Goal: Transaction & Acquisition: Purchase product/service

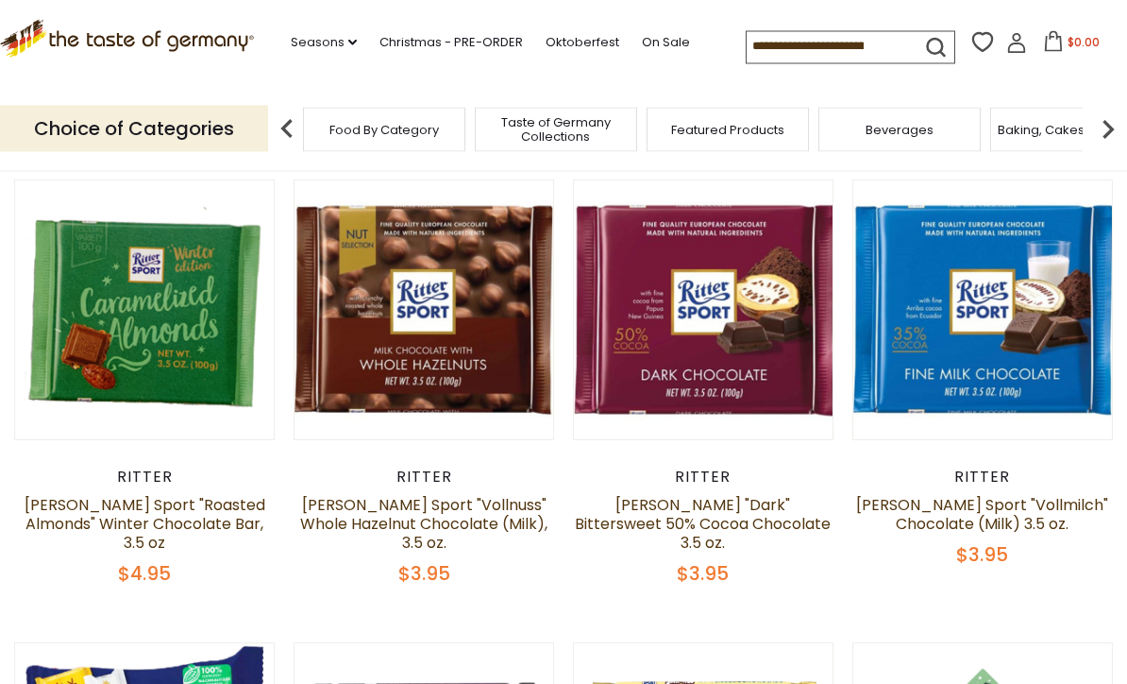
scroll to position [151, 0]
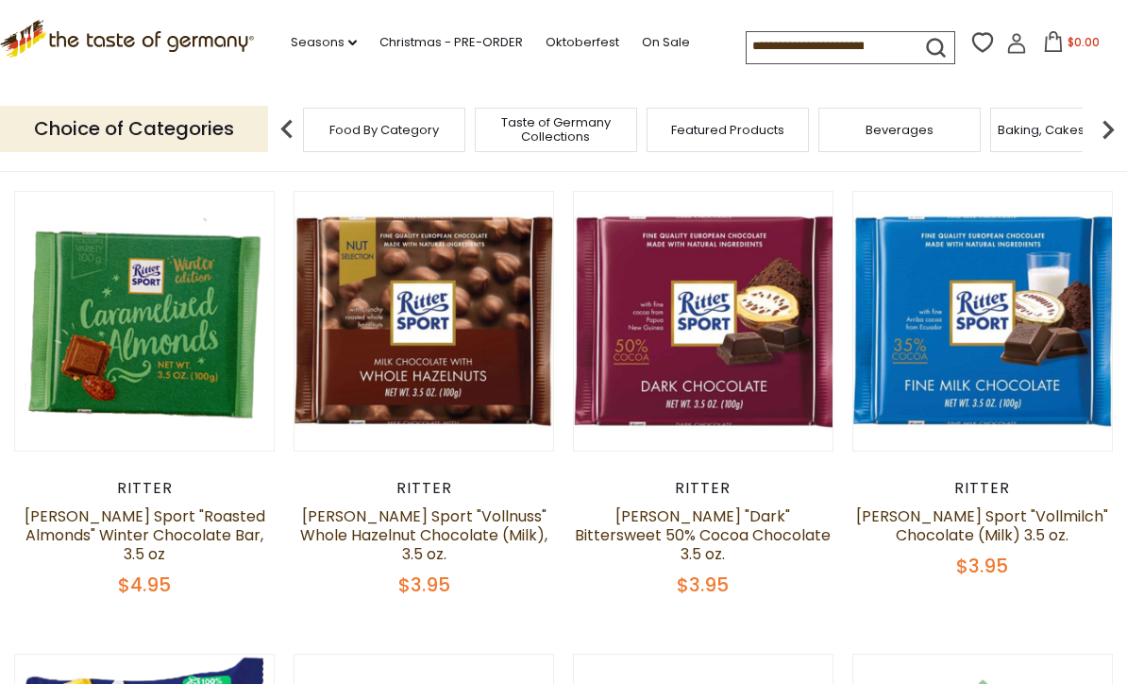
scroll to position [141, 0]
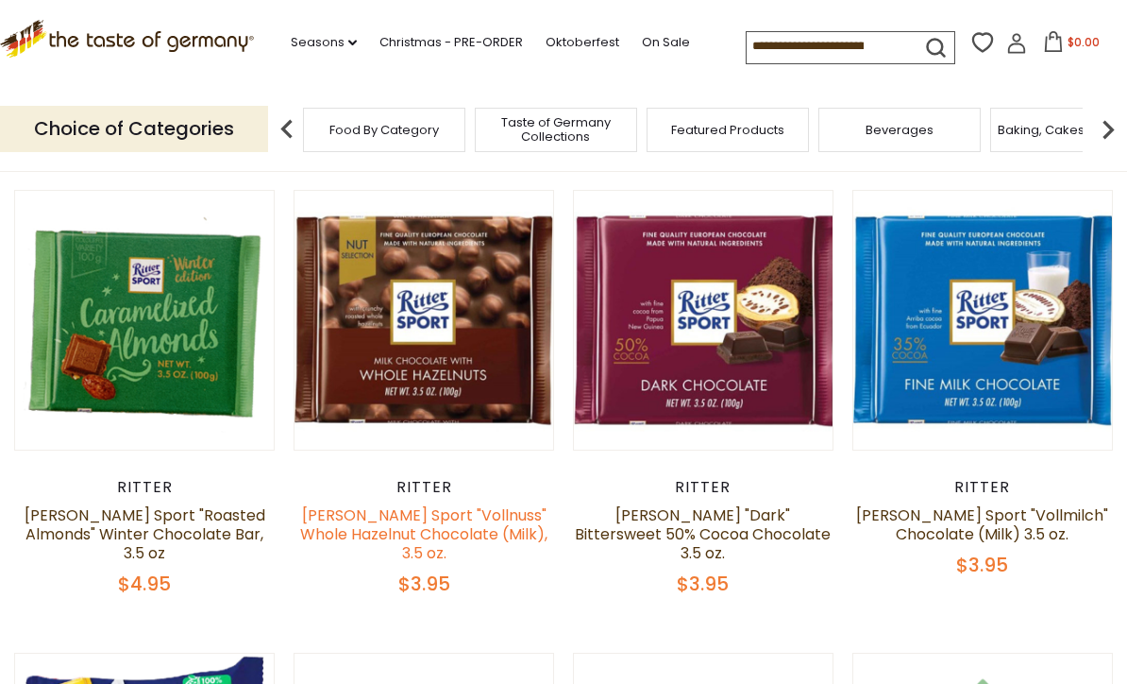
click at [471, 537] on link "[PERSON_NAME] Sport "Vollnuss" Whole Hazelnut Chocolate (Milk), 3.5 oz." at bounding box center [423, 533] width 247 height 59
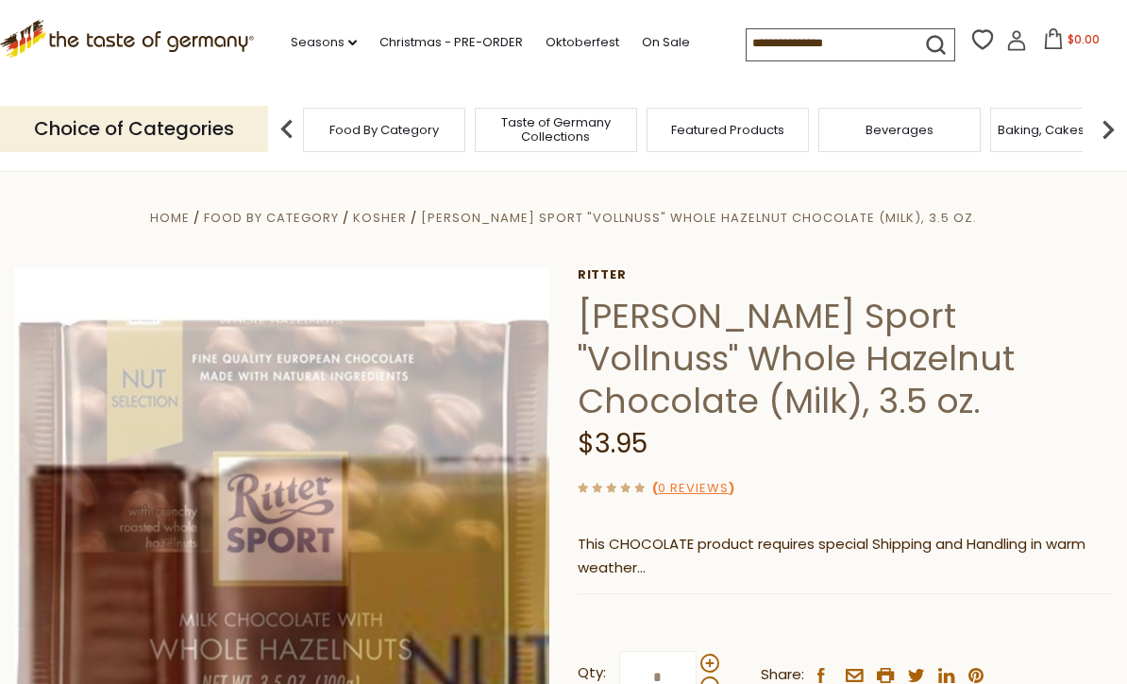
scroll to position [129, 0]
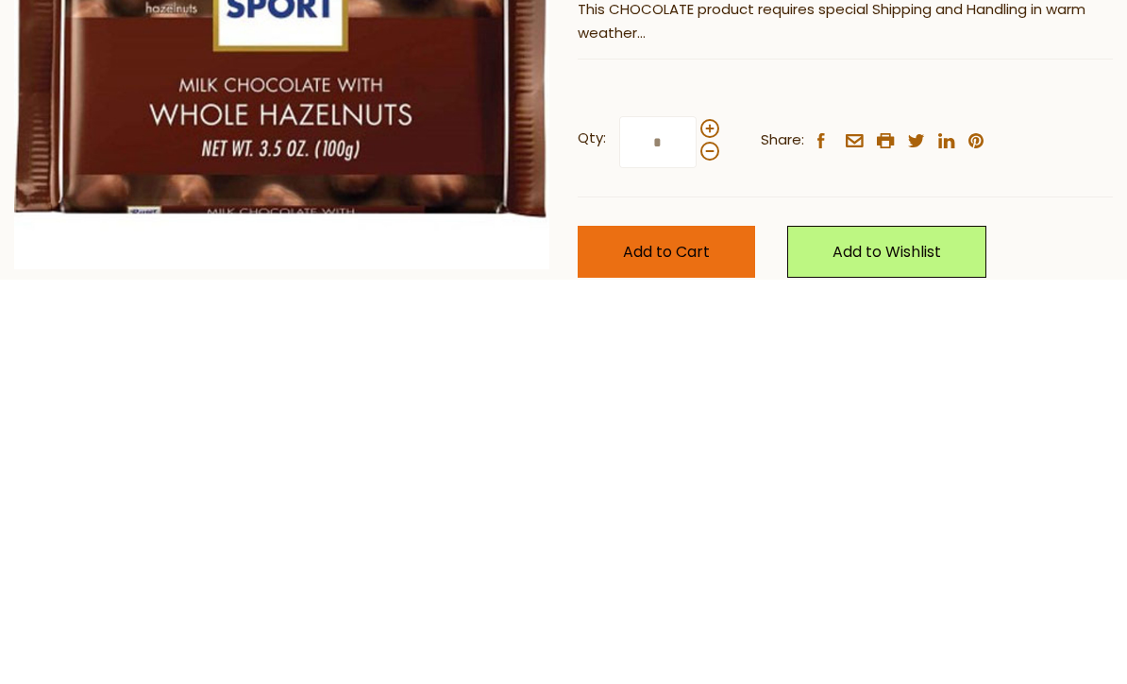
click at [730, 631] on button "Add to Cart" at bounding box center [667, 657] width 178 height 52
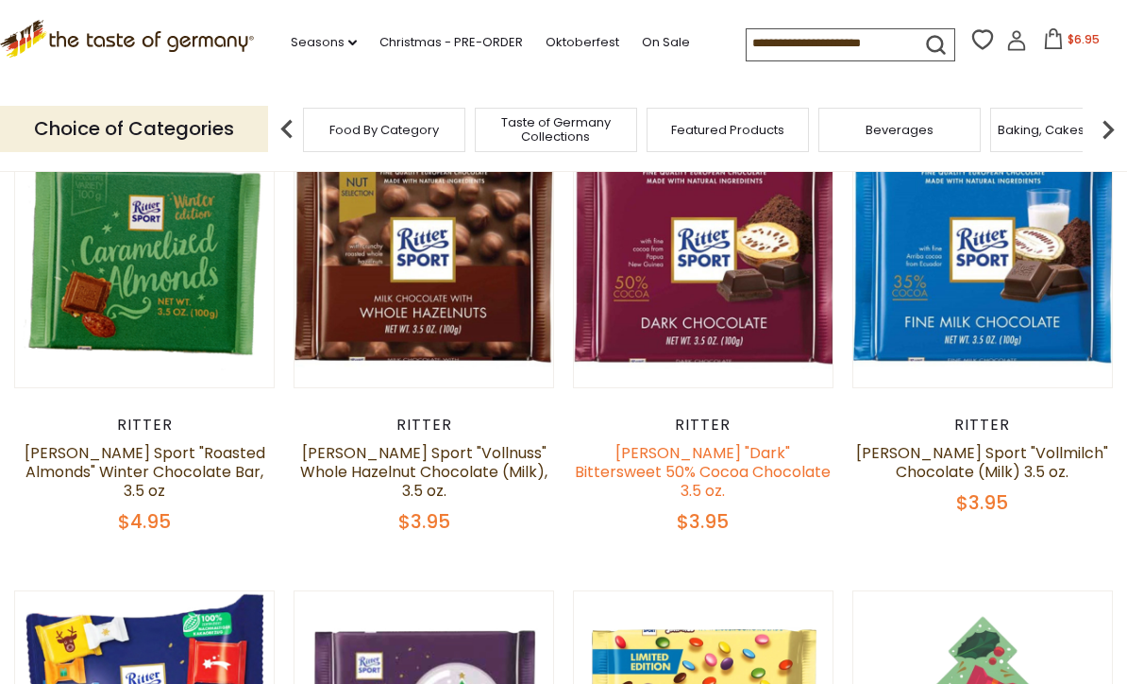
click at [709, 475] on link "Ritter "Dark" Bittersweet 50% Cocoa Chocolate 3.5 oz." at bounding box center [703, 471] width 256 height 59
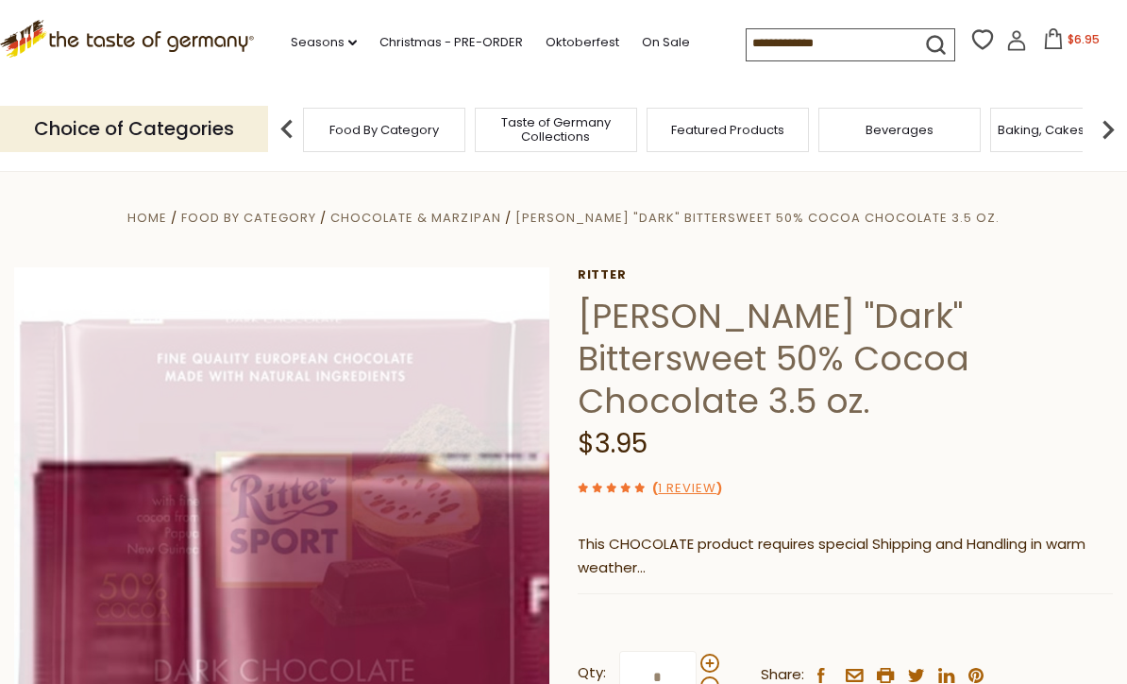
scroll to position [87, 0]
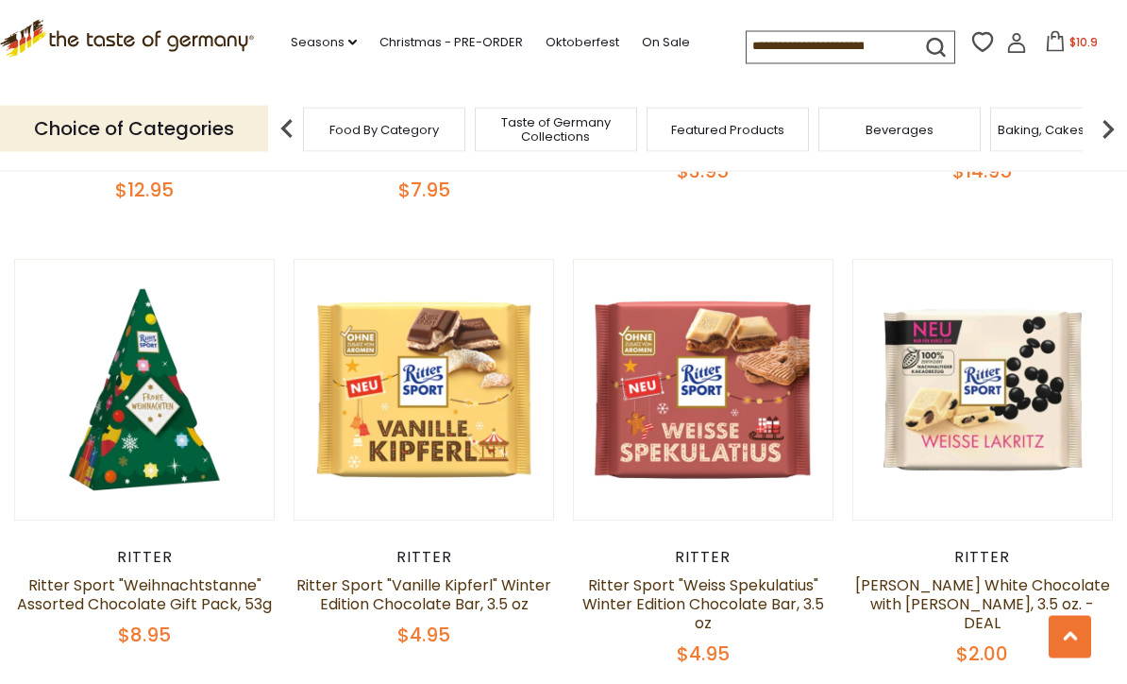
scroll to position [997, 0]
click at [718, 574] on link "Ritter Sport "Weiss Spekulatius" Winter Edition Chocolate Bar, 3.5 oz" at bounding box center [704, 603] width 242 height 59
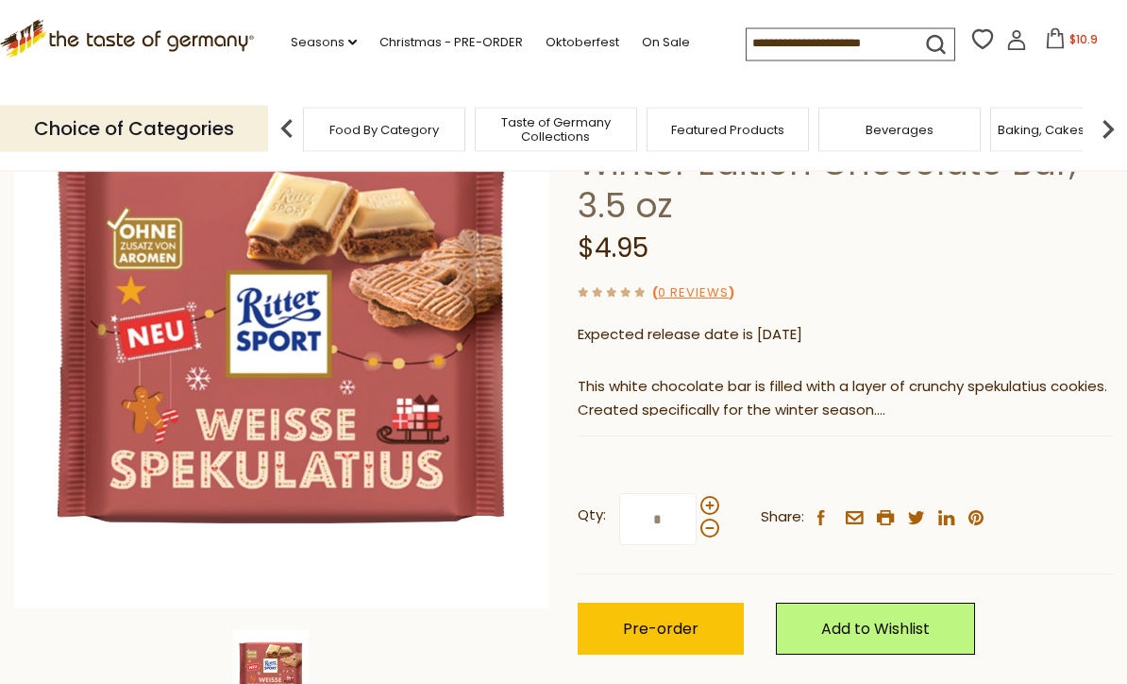
scroll to position [196, 0]
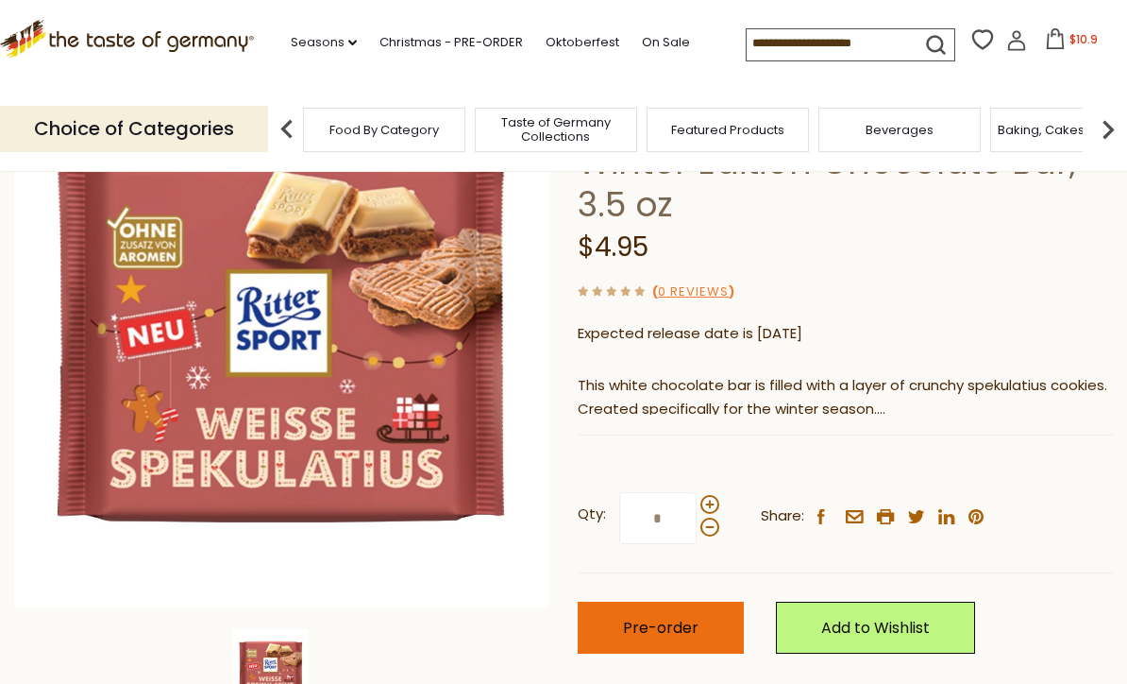
click at [659, 617] on span "Pre-order" at bounding box center [661, 628] width 76 height 22
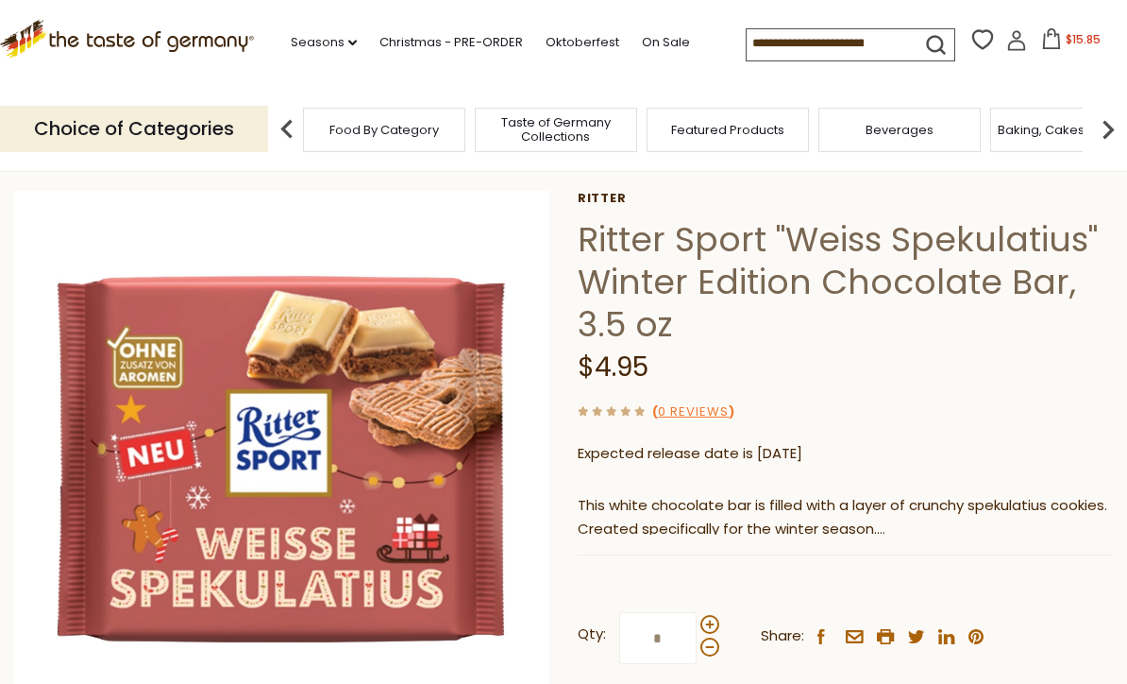
scroll to position [0, 0]
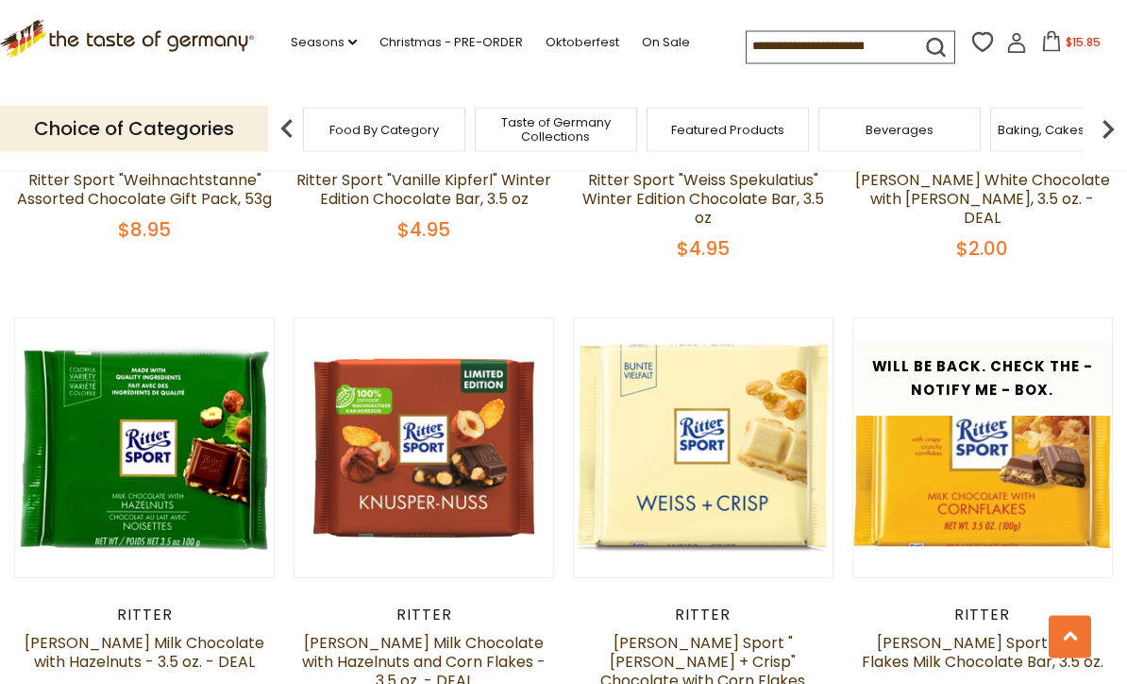
scroll to position [1403, 0]
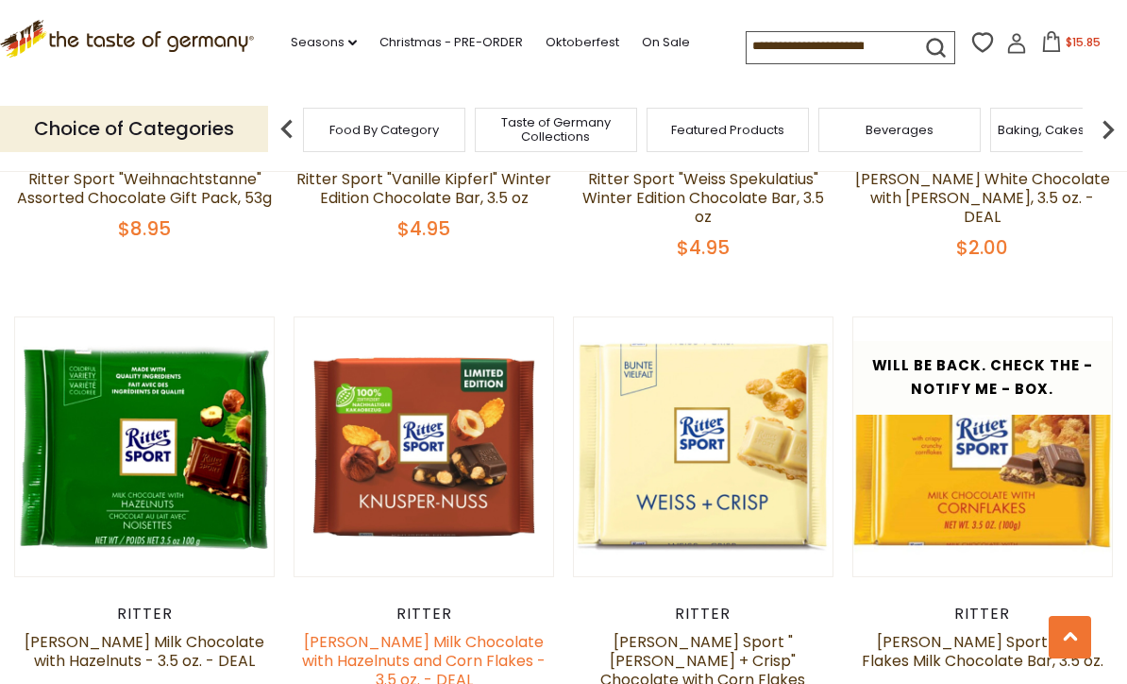
click at [465, 631] on link "[PERSON_NAME] Milk Chocolate with Hazelnuts and Corn Flakes - 3.5 oz. - DEAL" at bounding box center [424, 660] width 244 height 59
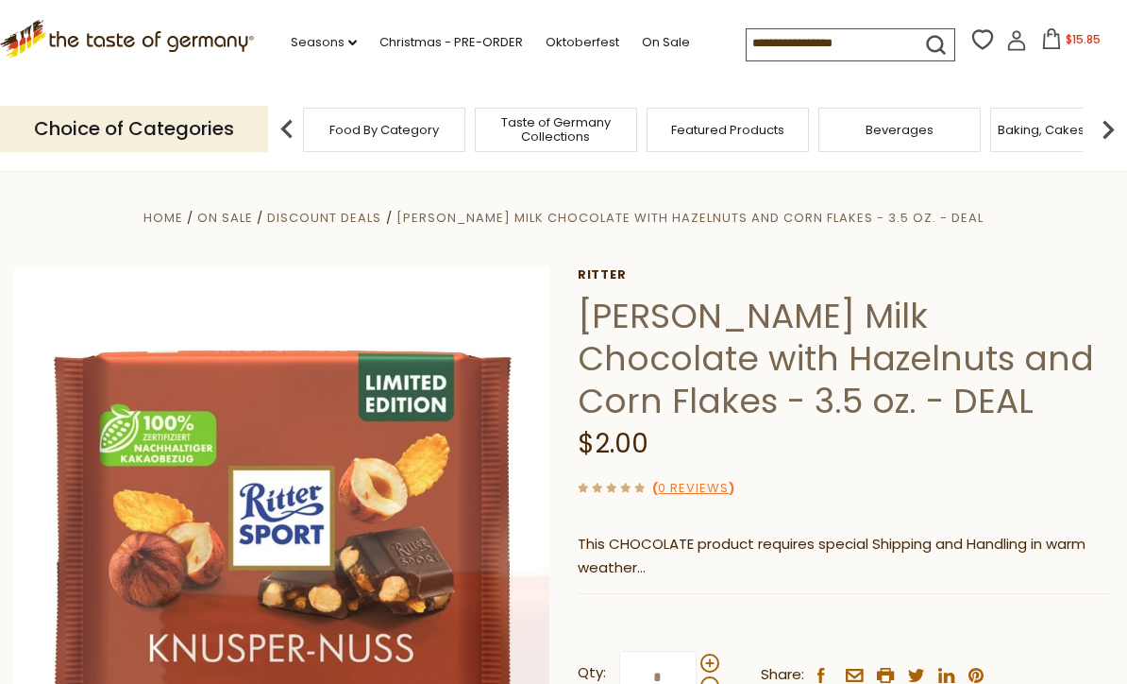
scroll to position [129, 0]
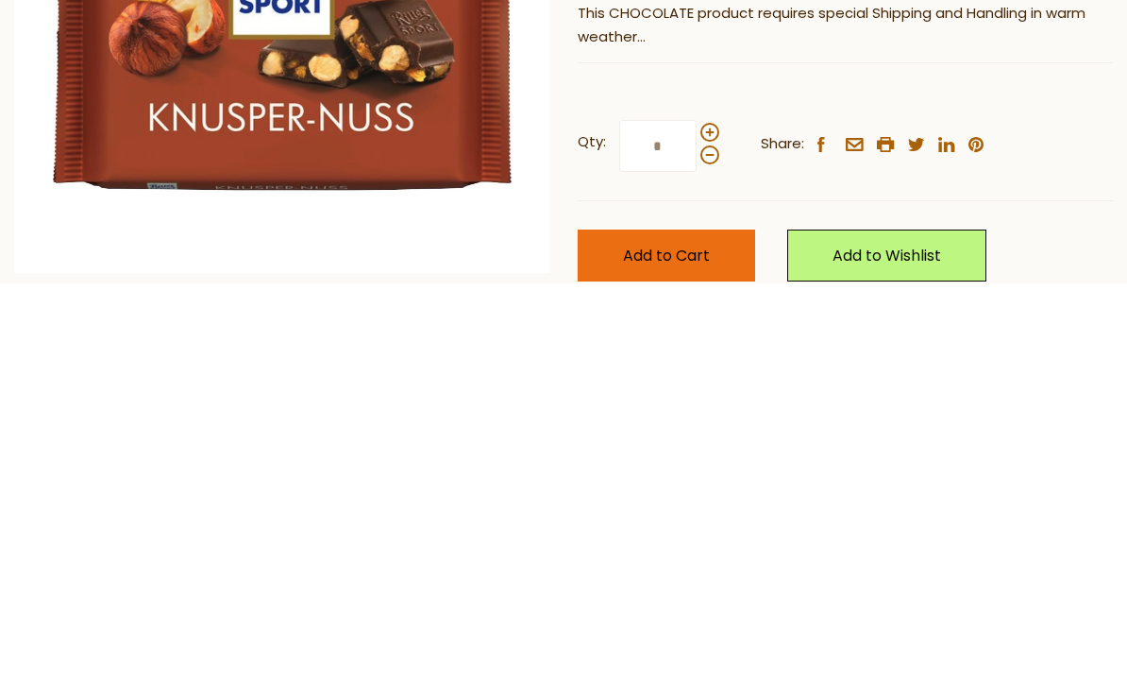
click at [700, 631] on button "Add to Cart" at bounding box center [667, 657] width 178 height 52
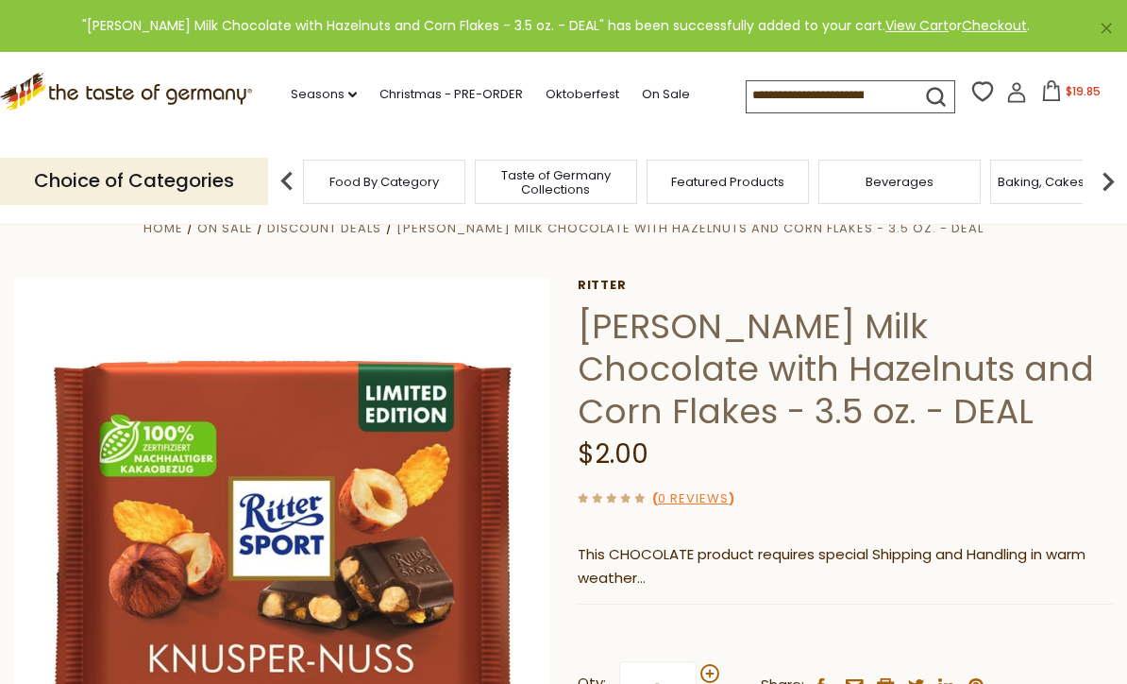
scroll to position [0, 0]
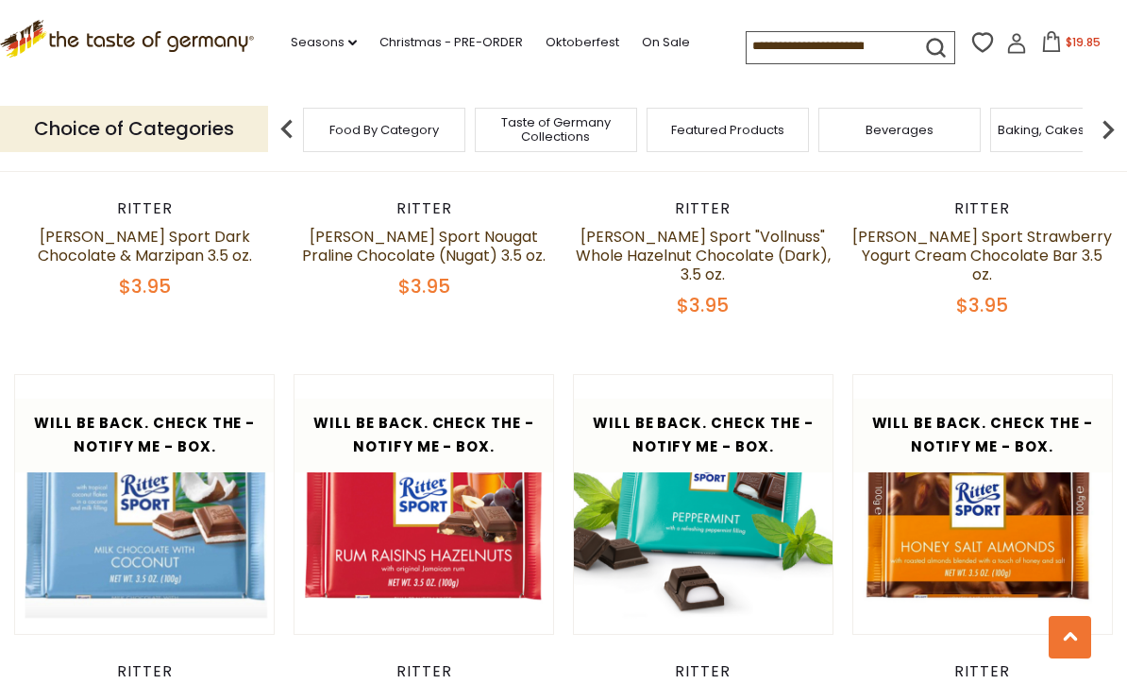
scroll to position [2745, 0]
